Goal: Information Seeking & Learning: Learn about a topic

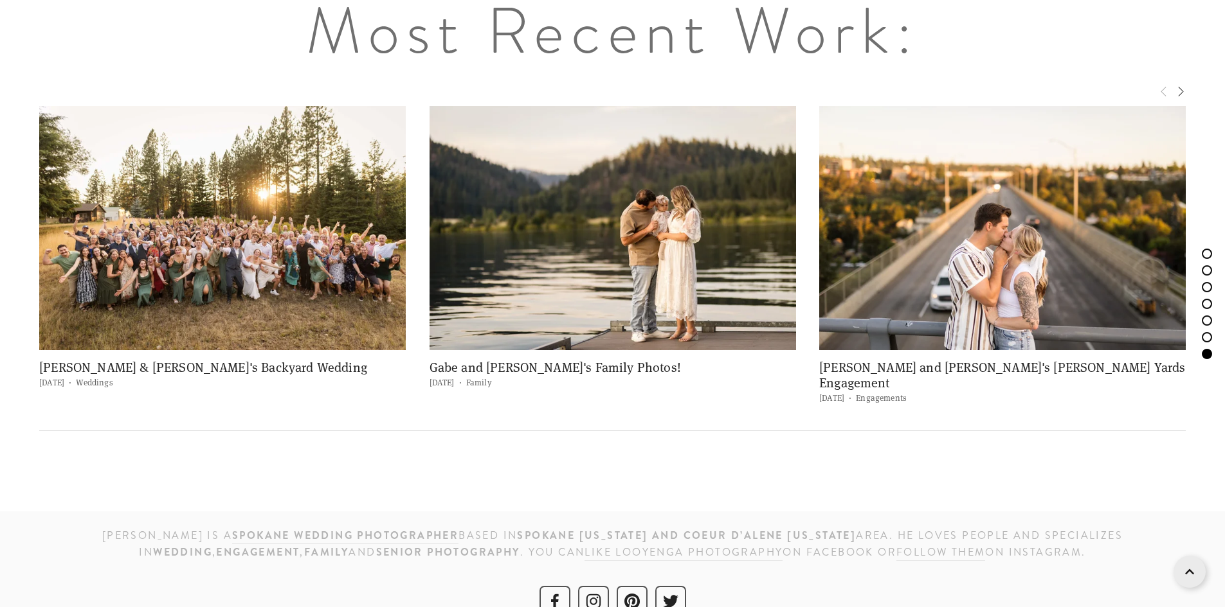
scroll to position [5834, 0]
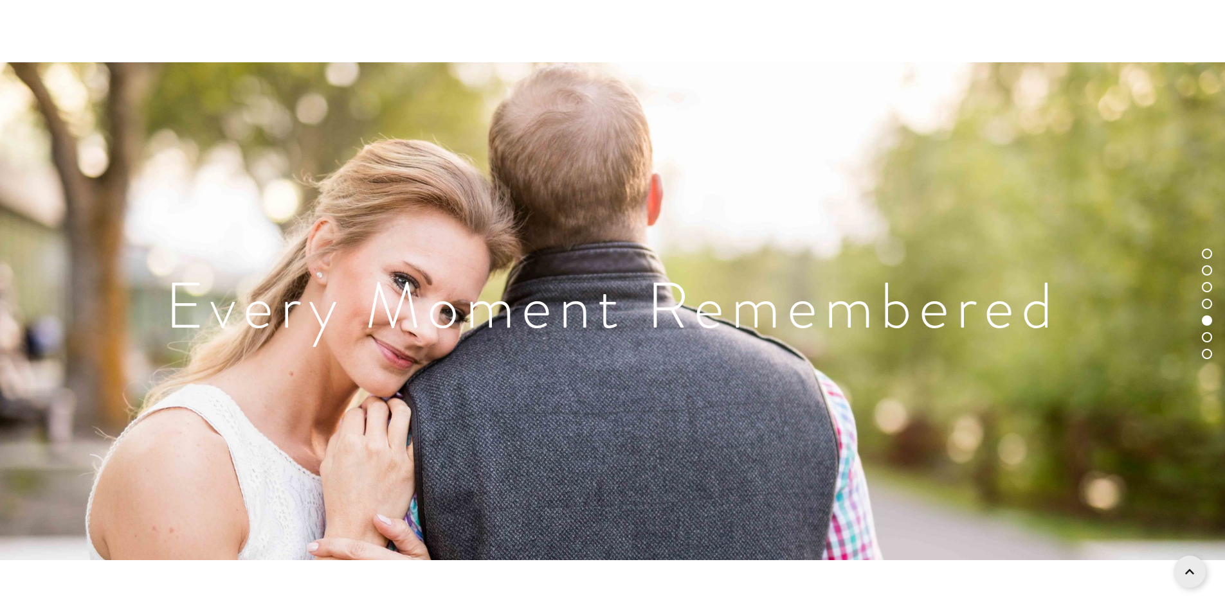
drag, startPoint x: 1073, startPoint y: 396, endPoint x: 1068, endPoint y: 361, distance: 35.7
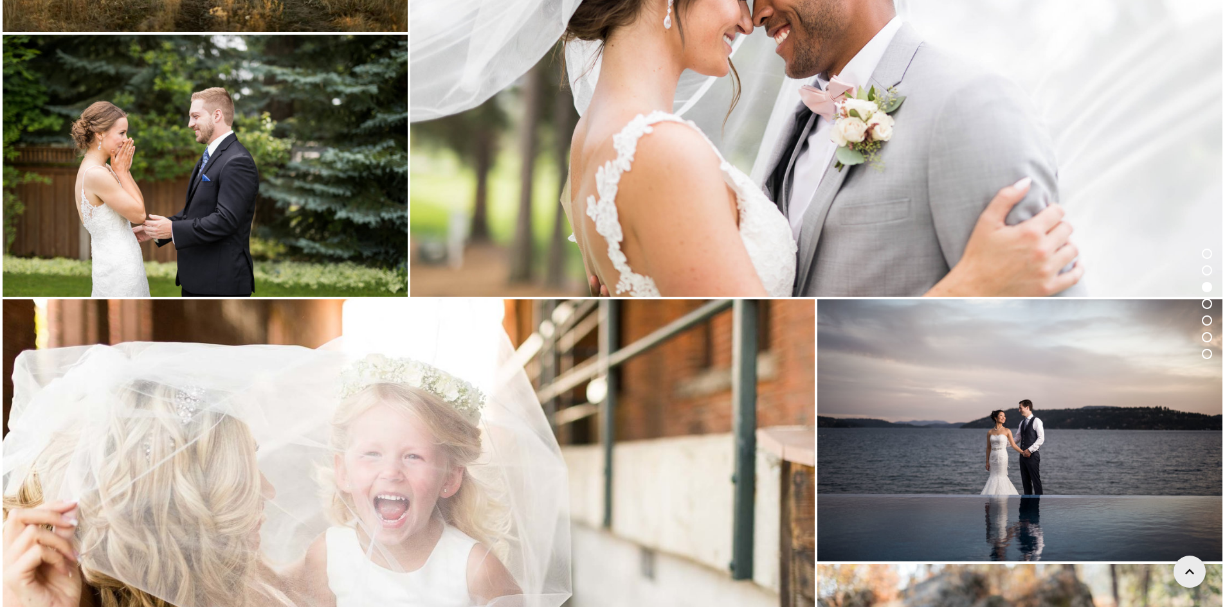
scroll to position [1077, 0]
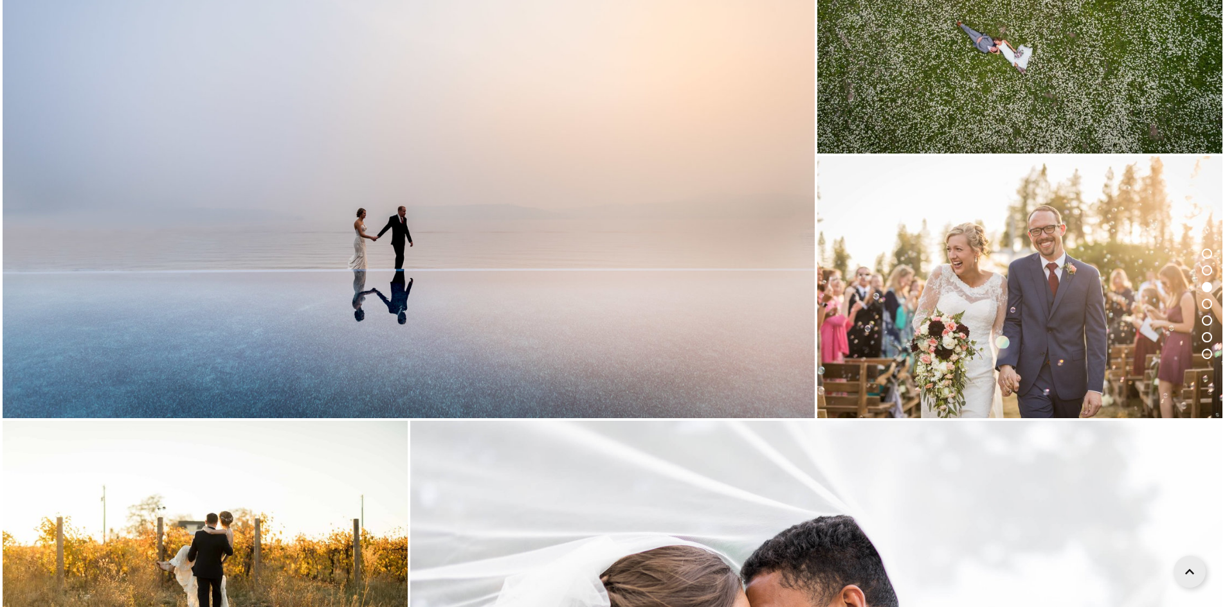
click at [1191, 574] on icon at bounding box center [1189, 569] width 9 height 32
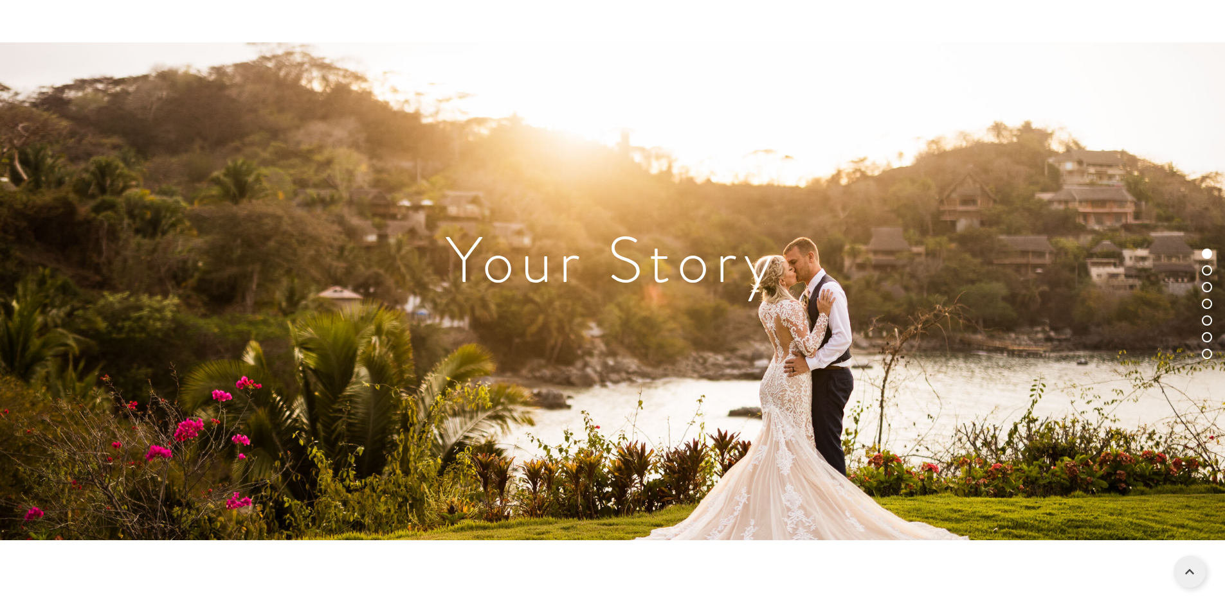
scroll to position [0, 0]
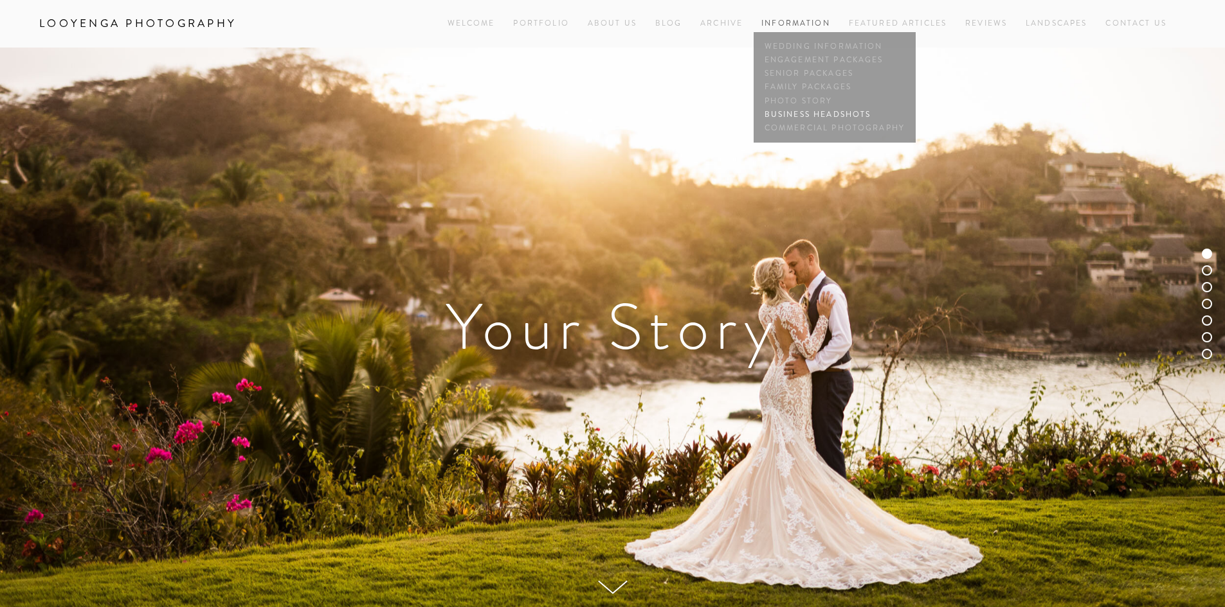
click at [813, 110] on link "Business Headshots" at bounding box center [834, 114] width 147 height 13
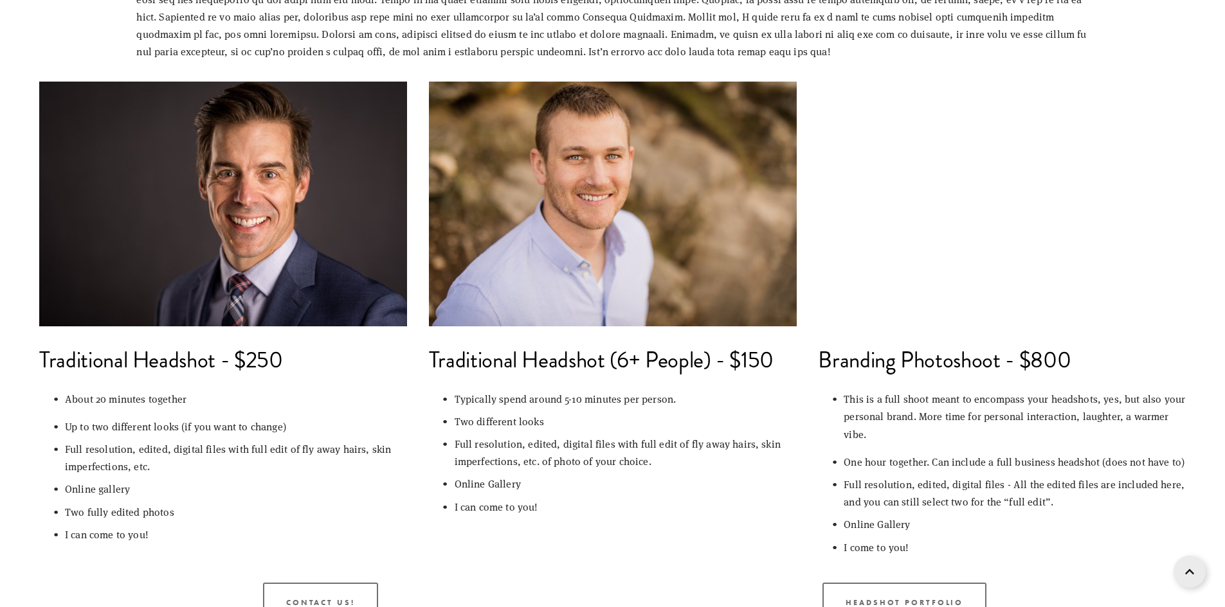
scroll to position [900, 0]
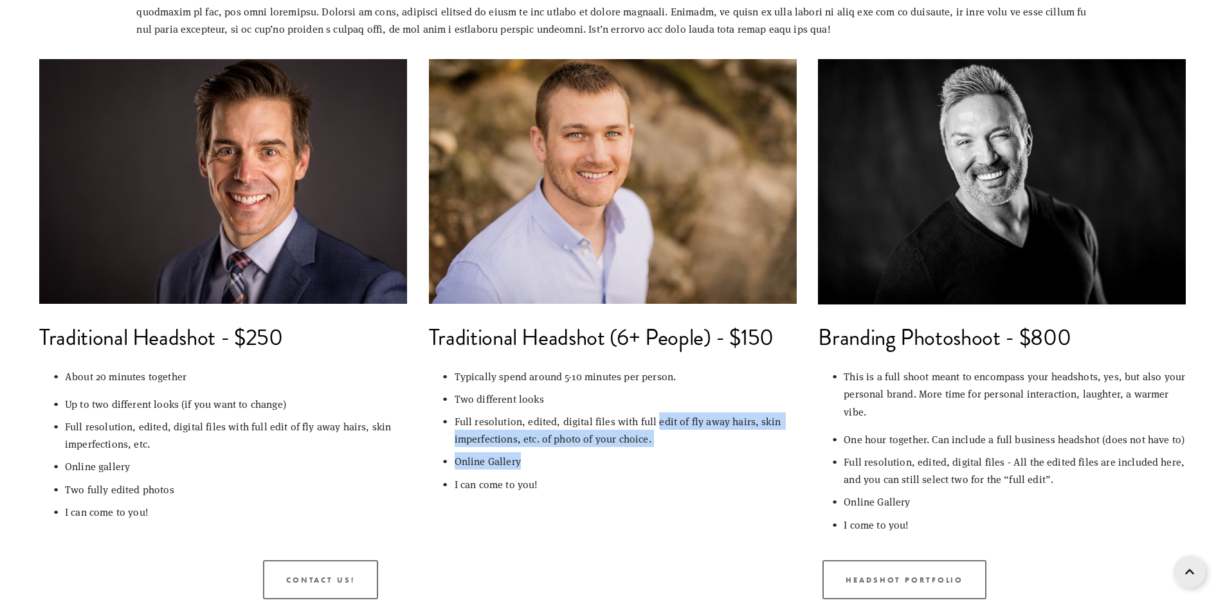
drag, startPoint x: 656, startPoint y: 417, endPoint x: 715, endPoint y: 454, distance: 70.3
click at [715, 454] on ul "Typically spend around 5-10 minutes per person. Two different looks Full resolu…" at bounding box center [613, 430] width 368 height 125
click at [698, 456] on p "Online Gallery" at bounding box center [625, 461] width 342 height 17
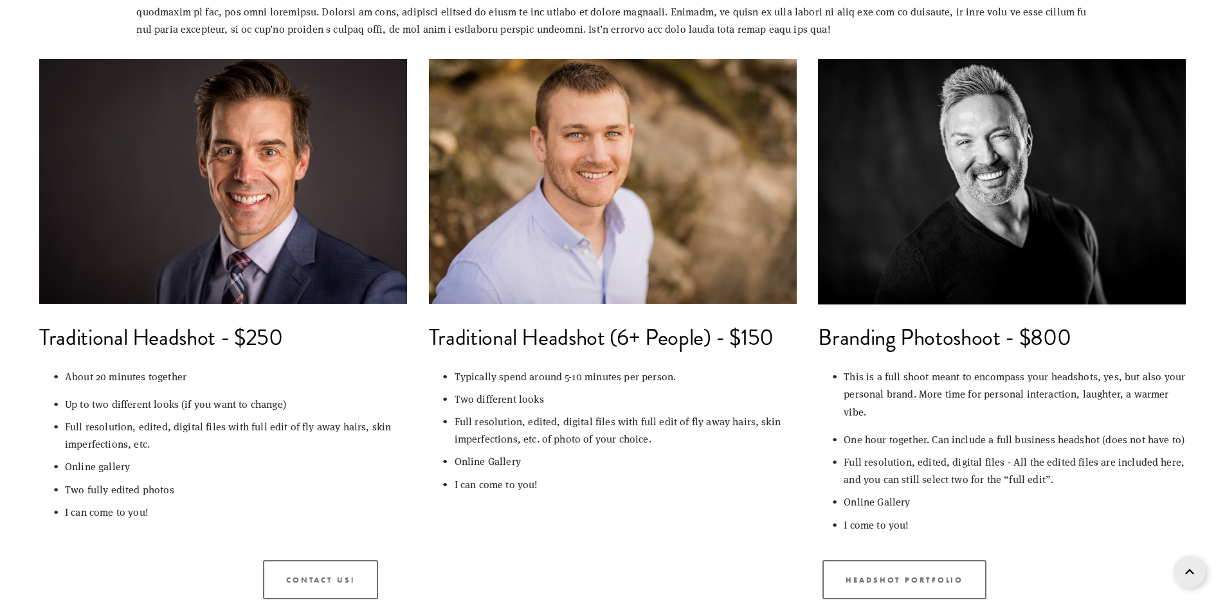
drag, startPoint x: 685, startPoint y: 421, endPoint x: 735, endPoint y: 478, distance: 75.2
click at [735, 478] on ul "Typically spend around 5-10 minutes per person. Two different looks Full resolu…" at bounding box center [613, 430] width 368 height 125
click at [721, 491] on p "I can come to you!" at bounding box center [625, 484] width 342 height 17
drag, startPoint x: 466, startPoint y: 431, endPoint x: 634, endPoint y: 455, distance: 170.1
click at [633, 453] on ul "Typically spend around 5-10 minutes per person. Two different looks Full resolu…" at bounding box center [613, 430] width 368 height 125
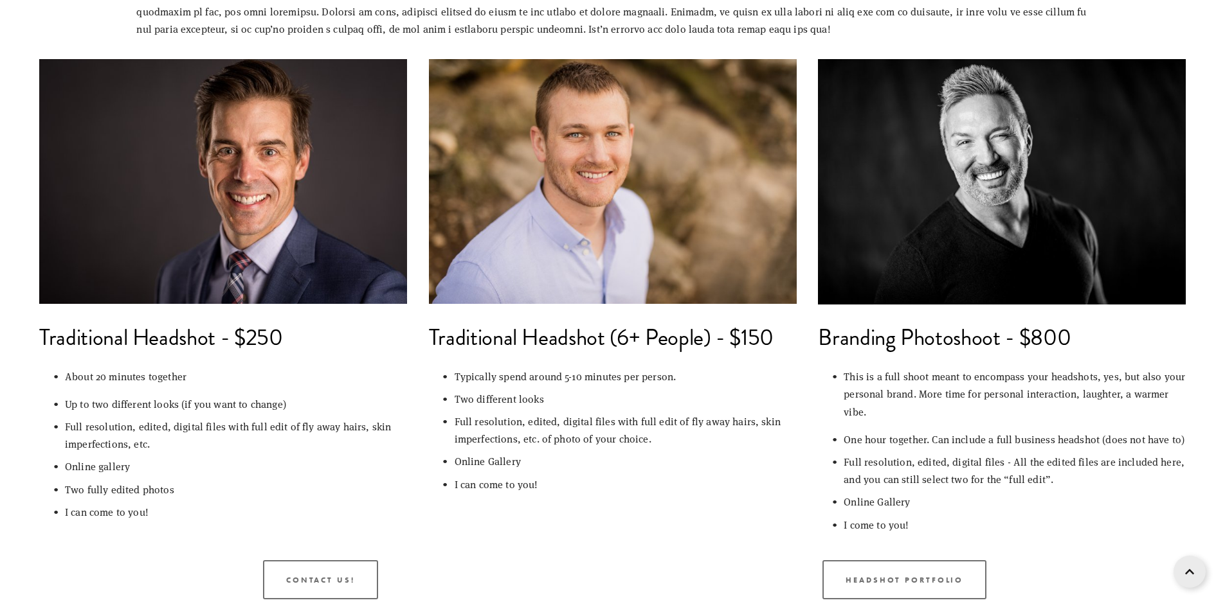
click at [660, 477] on p "I can come to you!" at bounding box center [625, 484] width 342 height 17
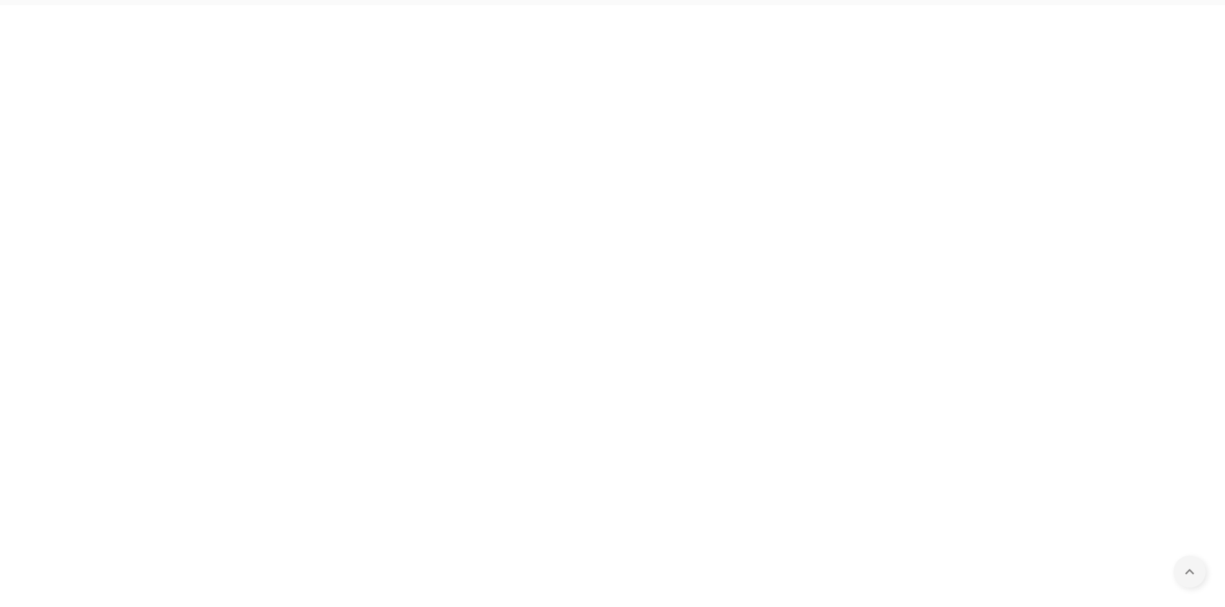
scroll to position [0, 0]
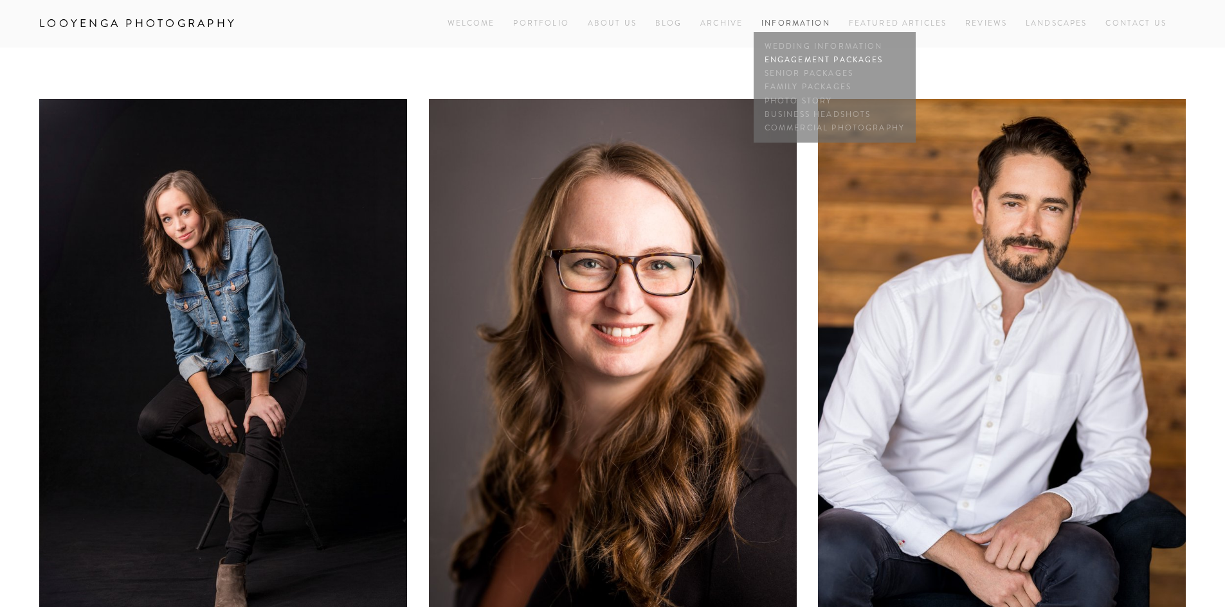
click at [794, 57] on link "Engagement Packages" at bounding box center [834, 59] width 147 height 13
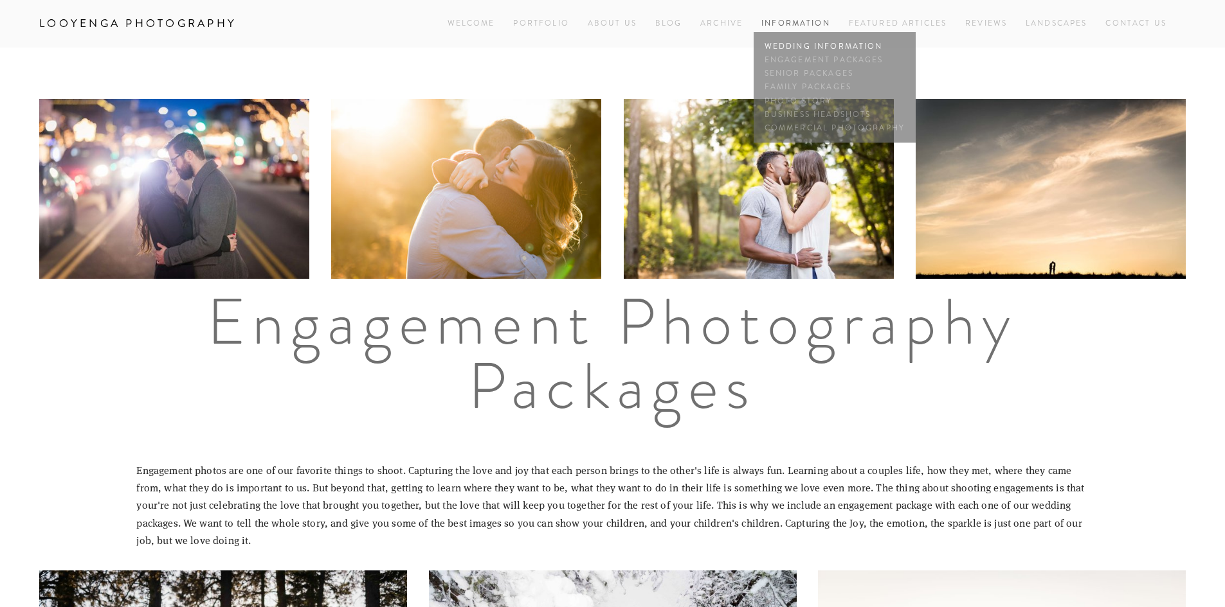
click at [804, 48] on link "Wedding Information" at bounding box center [834, 46] width 147 height 13
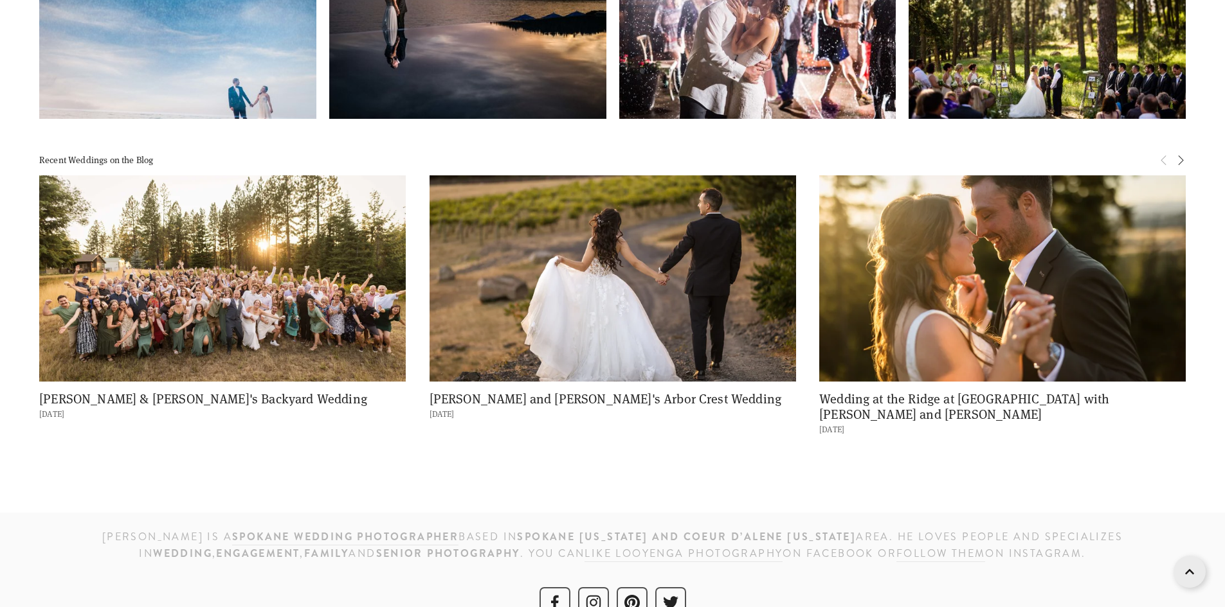
scroll to position [2386, 0]
